Goal: Navigation & Orientation: Find specific page/section

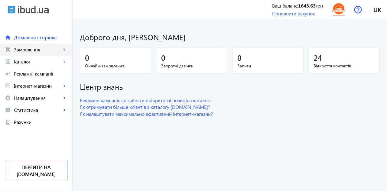
click at [34, 51] on span "Замовлення" at bounding box center [37, 50] width 47 height 6
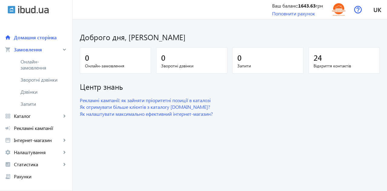
click at [32, 67] on span "Онлайн-замовлення" at bounding box center [41, 65] width 40 height 12
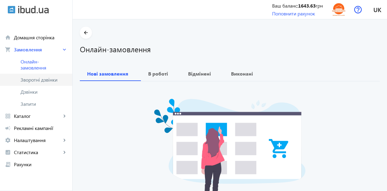
click at [37, 81] on span "Зворотні дзвінки" at bounding box center [41, 80] width 40 height 6
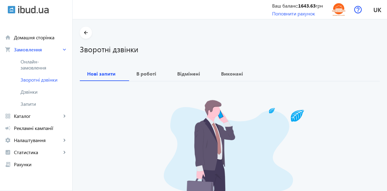
click at [33, 94] on span "Дзвінки" at bounding box center [44, 92] width 47 height 6
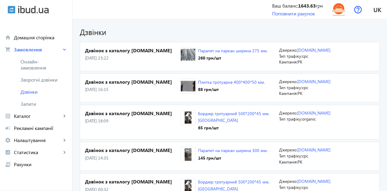
click at [32, 104] on span "Запити" at bounding box center [44, 104] width 47 height 6
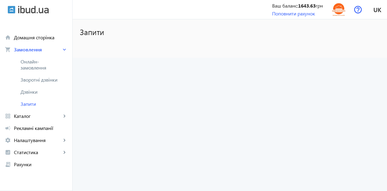
scroll to position [29, 0]
